Goal: Find specific page/section: Find specific page/section

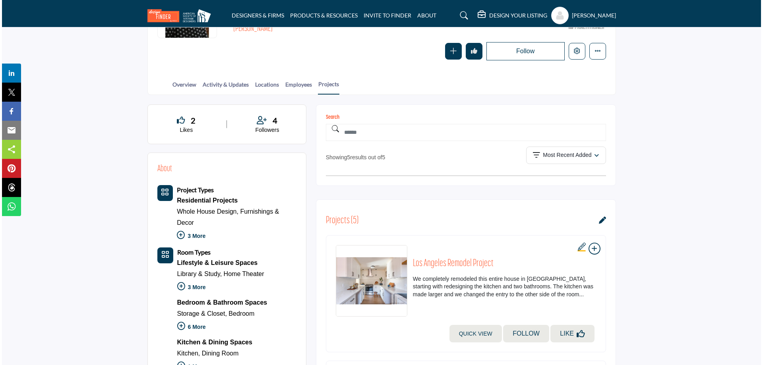
scroll to position [238, 0]
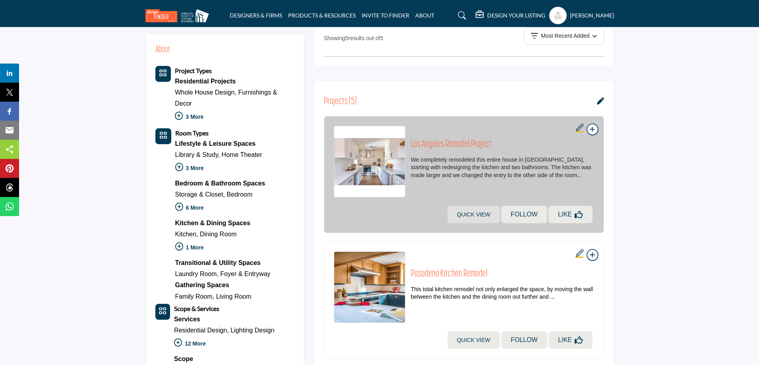
click at [483, 220] on link "Quick view" at bounding box center [473, 214] width 52 height 17
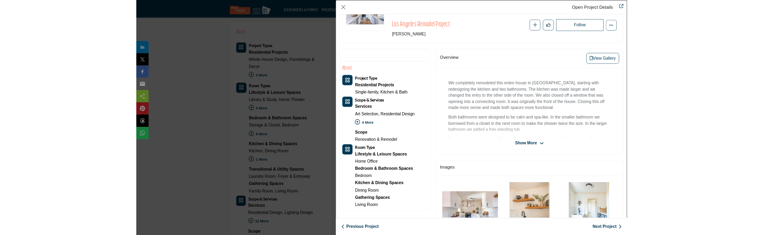
scroll to position [48, 0]
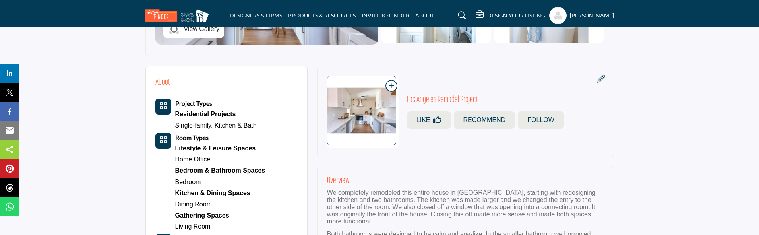
scroll to position [238, 0]
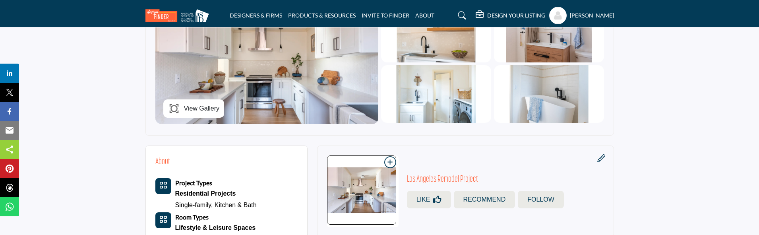
click at [592, 11] on div "Andy Steggles My Profile My Interests My Lists My Suppliers & Designers Design …" at bounding box center [581, 15] width 65 height 17
click at [593, 14] on h5 "[PERSON_NAME]" at bounding box center [592, 16] width 44 height 8
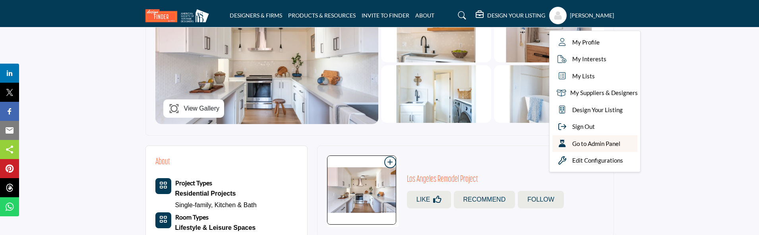
click at [602, 145] on span "Go to Admin Panel" at bounding box center [596, 143] width 48 height 9
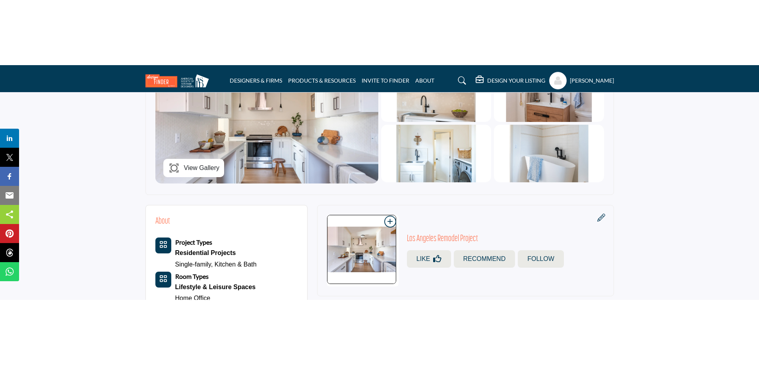
scroll to position [318, 0]
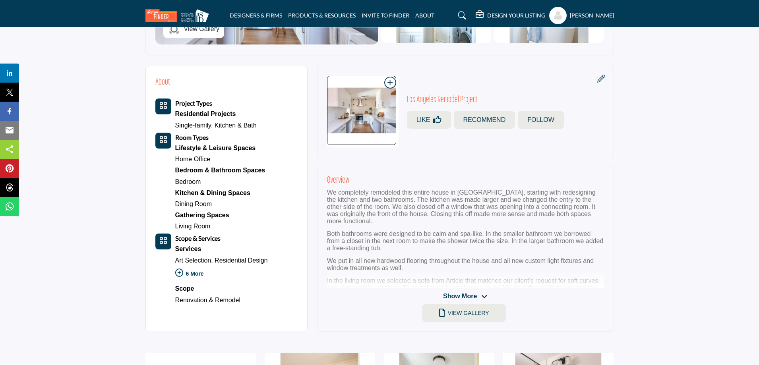
click at [661, 196] on section "Galley kitchen" at bounding box center [379, 302] width 759 height 812
